Goal: Task Accomplishment & Management: Manage account settings

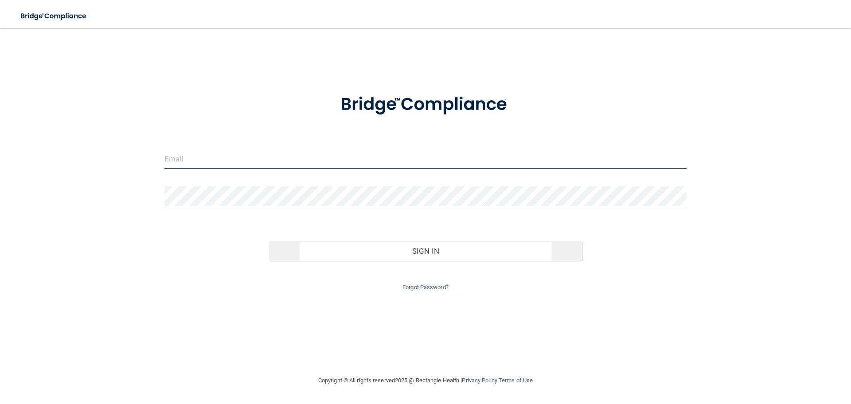
type input "[EMAIL_ADDRESS][DOMAIN_NAME]"
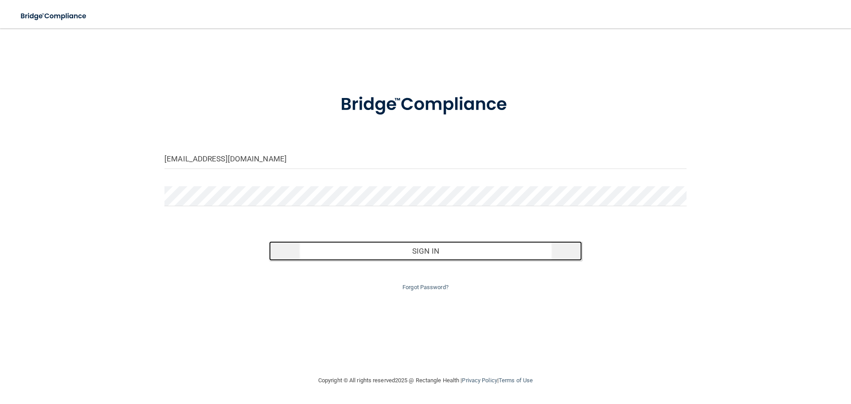
drag, startPoint x: 392, startPoint y: 248, endPoint x: 396, endPoint y: 241, distance: 7.4
click at [392, 245] on button "Sign In" at bounding box center [425, 250] width 313 height 19
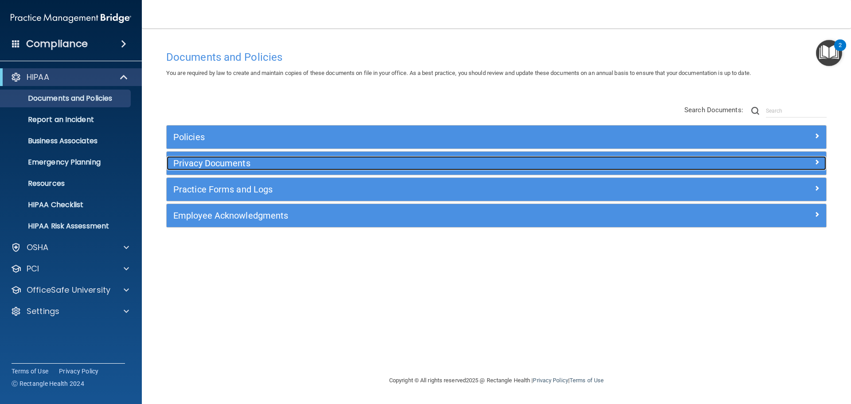
click at [265, 164] on h5 "Privacy Documents" at bounding box center [413, 163] width 481 height 10
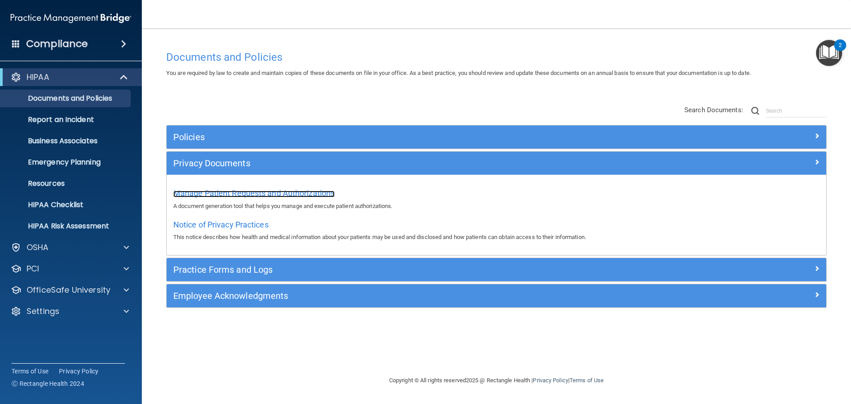
click at [296, 190] on span "Manage Patient Requests and Authorizations" at bounding box center [253, 192] width 161 height 9
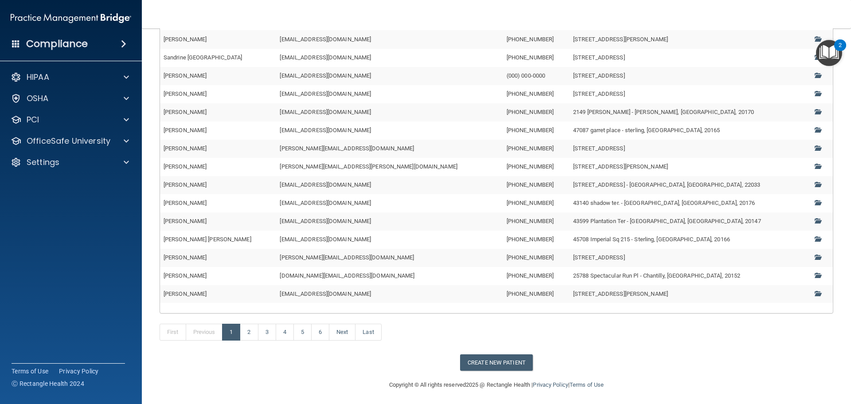
scroll to position [133, 0]
click at [376, 335] on link "Last" at bounding box center [368, 331] width 26 height 17
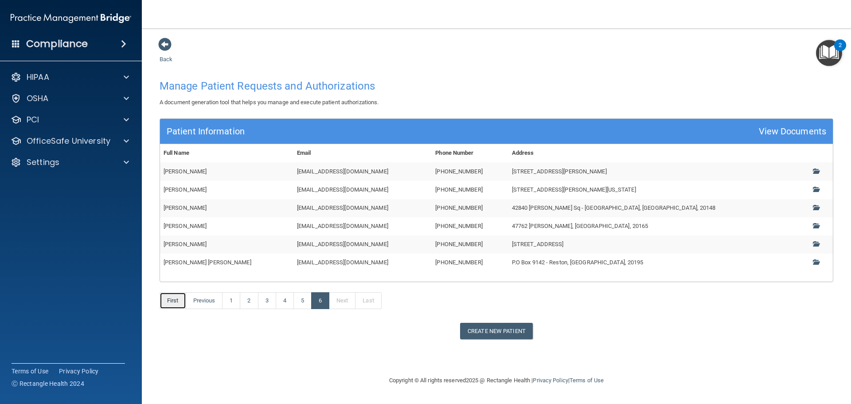
click at [179, 302] on link "First" at bounding box center [173, 300] width 27 height 17
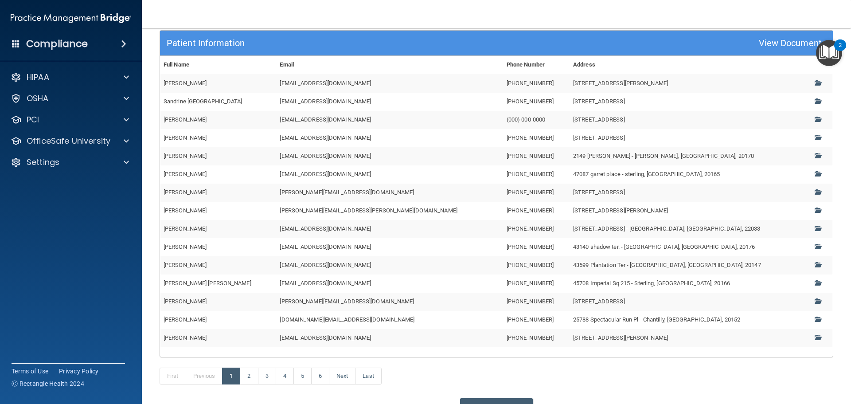
scroll to position [89, 0]
click at [248, 374] on link "2" at bounding box center [249, 375] width 18 height 17
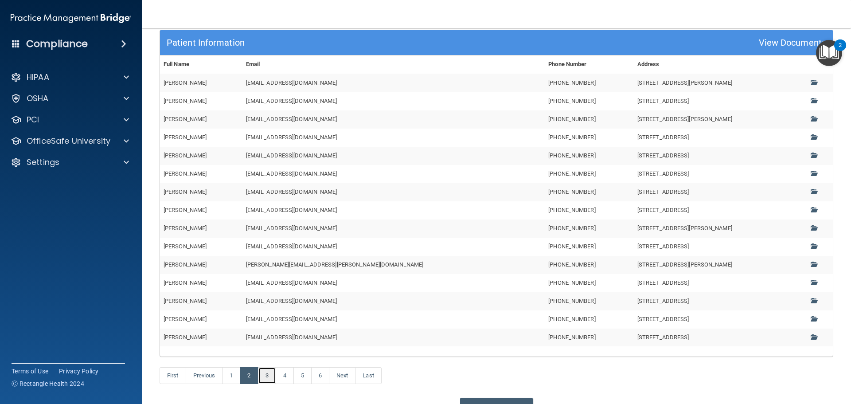
click at [270, 376] on link "3" at bounding box center [267, 375] width 18 height 17
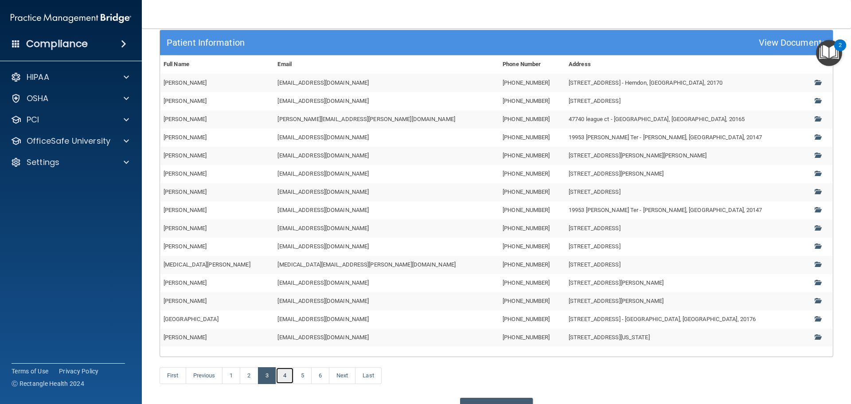
click at [286, 377] on link "4" at bounding box center [285, 375] width 18 height 17
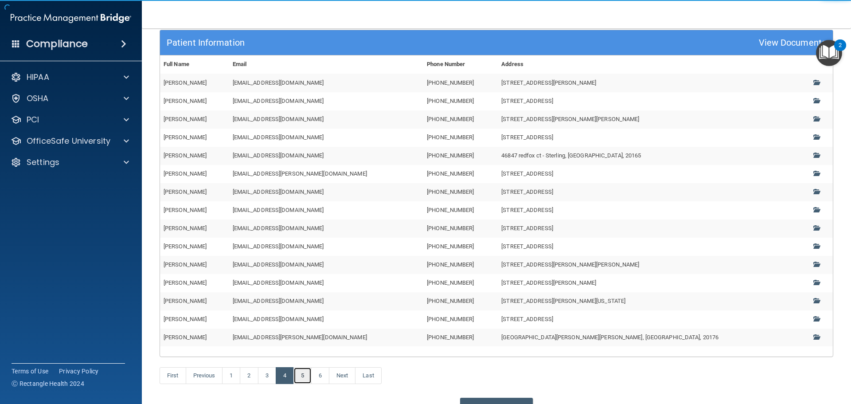
click at [305, 377] on link "5" at bounding box center [302, 375] width 18 height 17
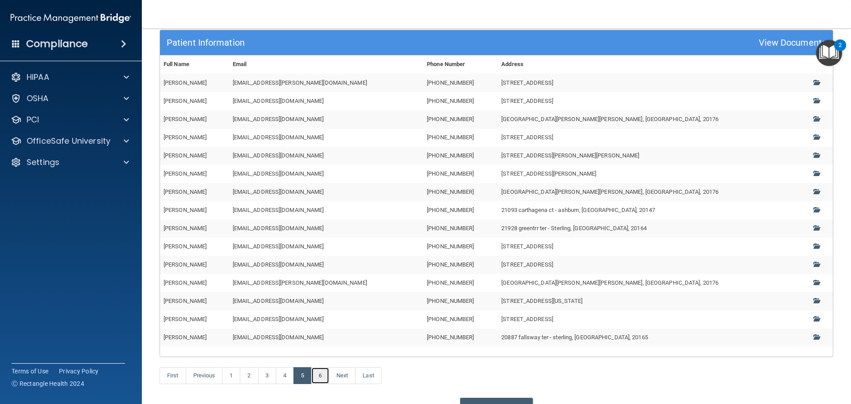
click at [326, 379] on link "6" at bounding box center [320, 375] width 18 height 17
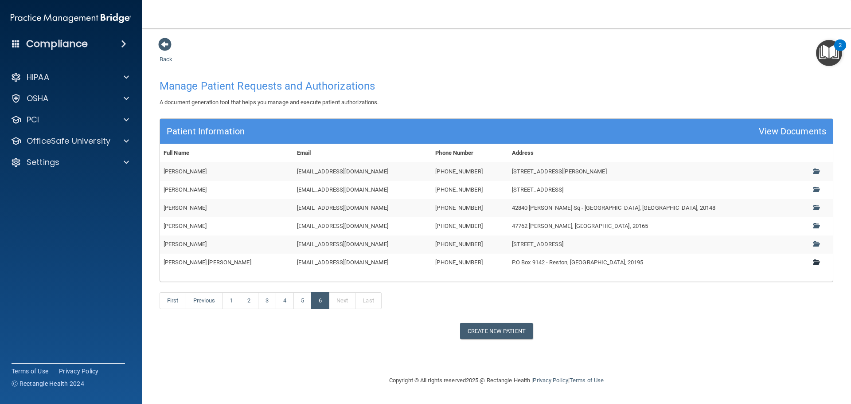
click at [813, 264] on link at bounding box center [819, 262] width 12 height 7
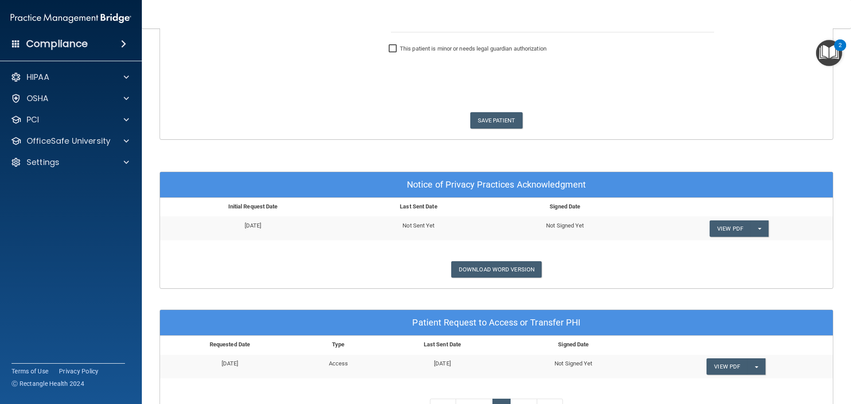
scroll to position [222, 0]
